Goal: Task Accomplishment & Management: Manage account settings

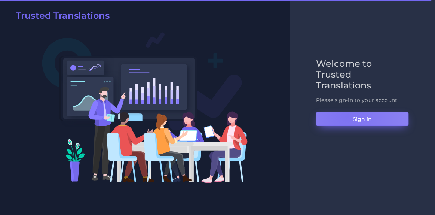
click at [347, 115] on button "Sign in" at bounding box center [362, 119] width 93 height 14
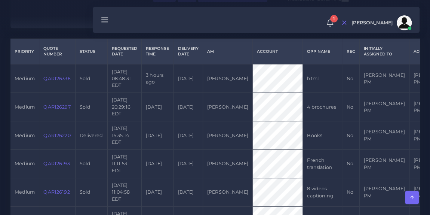
scroll to position [170, 0]
click at [65, 19] on div at bounding box center [215, 19] width 430 height 38
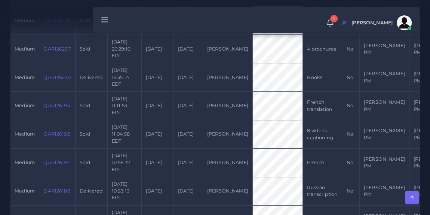
scroll to position [228, 0]
click at [57, 108] on link "QAR126193" at bounding box center [56, 105] width 26 height 6
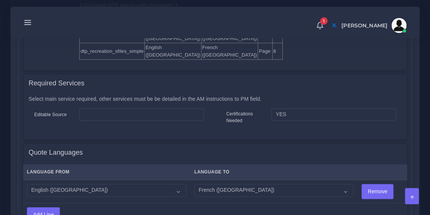
scroll to position [421, 0]
